Goal: Navigation & Orientation: Find specific page/section

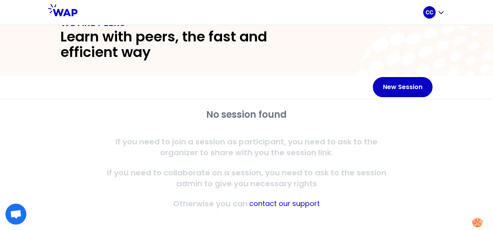
scroll to position [28, 0]
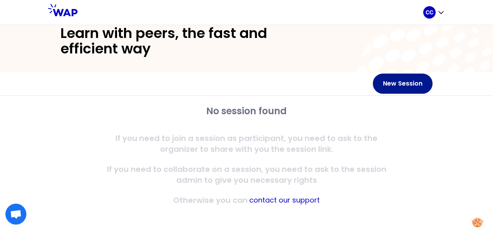
click at [405, 82] on button "New Session" at bounding box center [403, 84] width 60 height 20
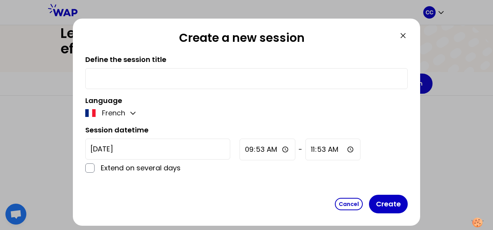
click at [404, 38] on icon at bounding box center [402, 35] width 9 height 9
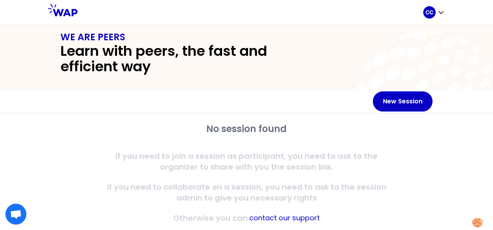
scroll to position [0, 0]
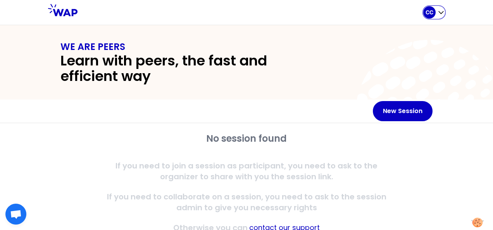
click at [439, 10] on icon "button" at bounding box center [441, 13] width 8 height 8
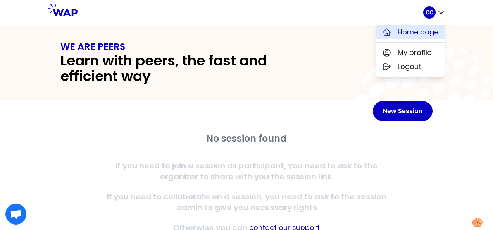
click at [418, 37] on span "Home page" at bounding box center [418, 32] width 41 height 11
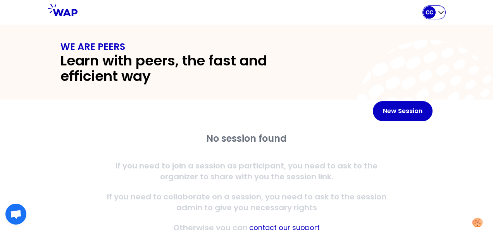
click at [426, 13] on p "CC" at bounding box center [430, 13] width 8 height 8
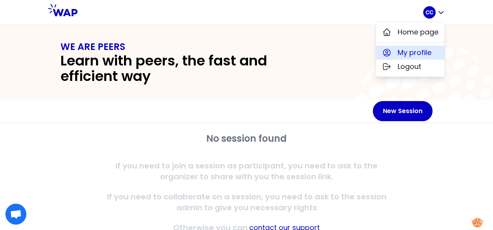
click at [426, 54] on span "My profile" at bounding box center [415, 52] width 34 height 11
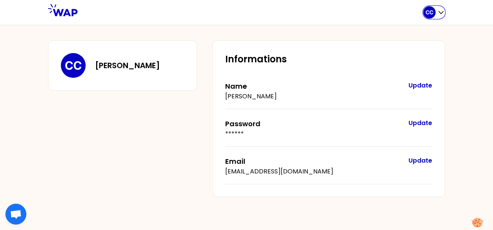
click at [425, 14] on div "CC" at bounding box center [429, 12] width 12 height 12
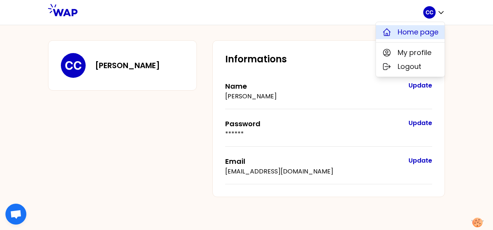
click at [412, 34] on span "Home page" at bounding box center [418, 32] width 41 height 11
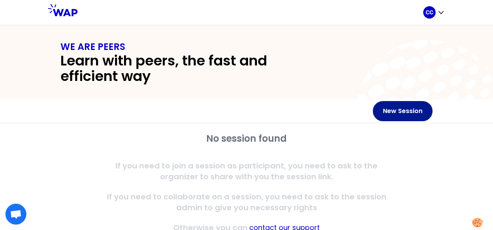
click at [408, 112] on button "New Session" at bounding box center [403, 111] width 60 height 20
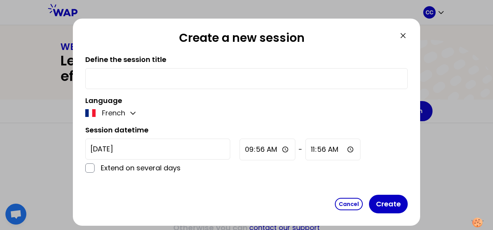
click at [404, 33] on icon at bounding box center [402, 35] width 9 height 9
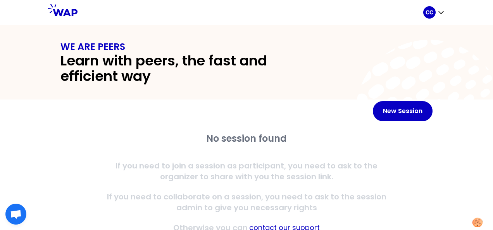
scroll to position [28, 0]
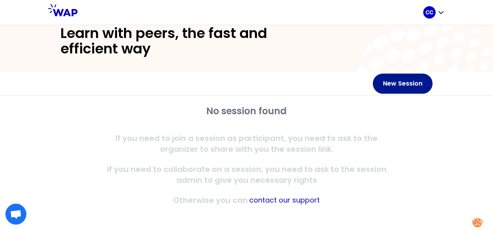
click at [404, 79] on button "New Session" at bounding box center [403, 84] width 60 height 20
